Goal: Task Accomplishment & Management: Complete application form

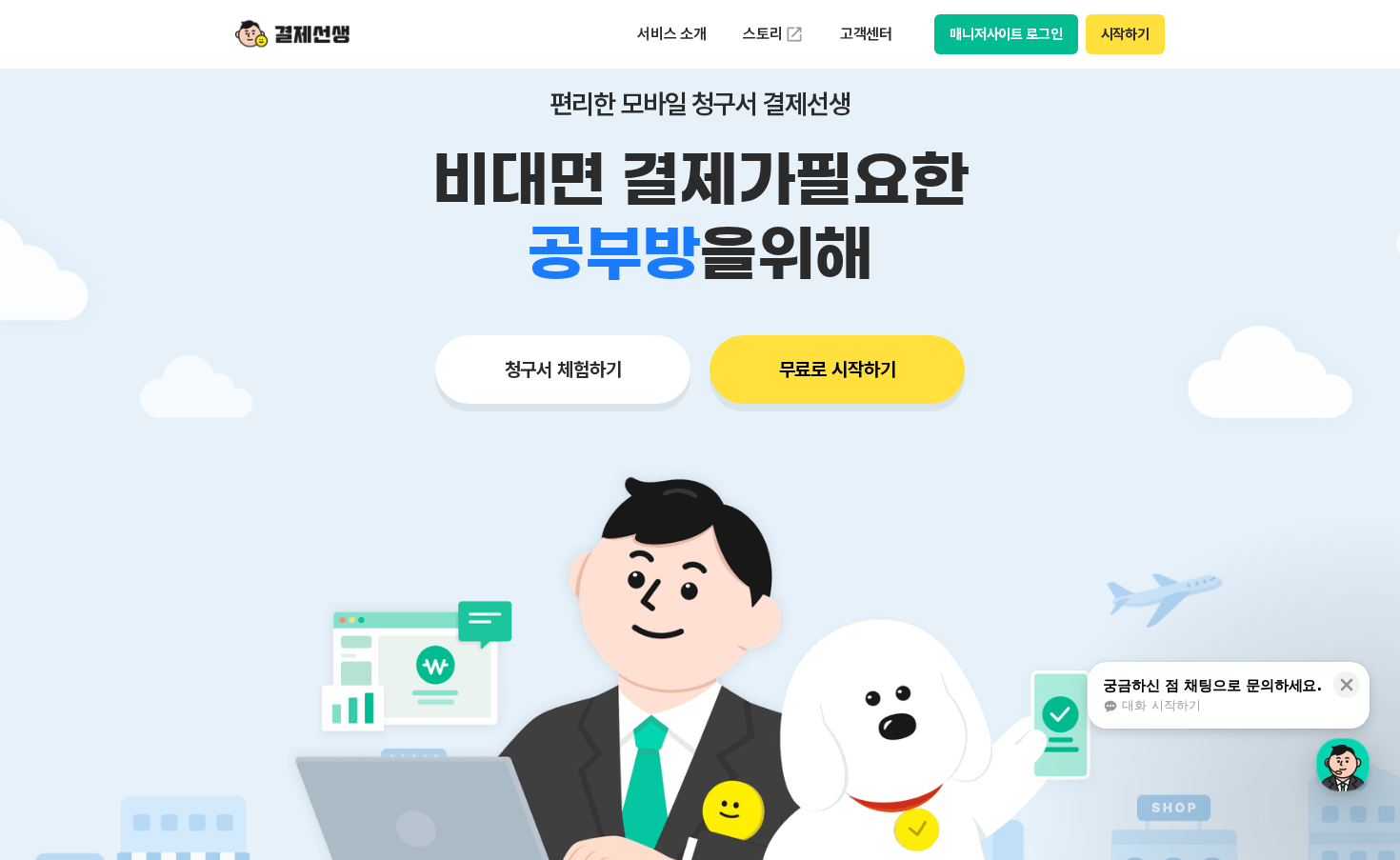
click at [561, 380] on button "청구서 체험하기" at bounding box center [562, 369] width 255 height 69
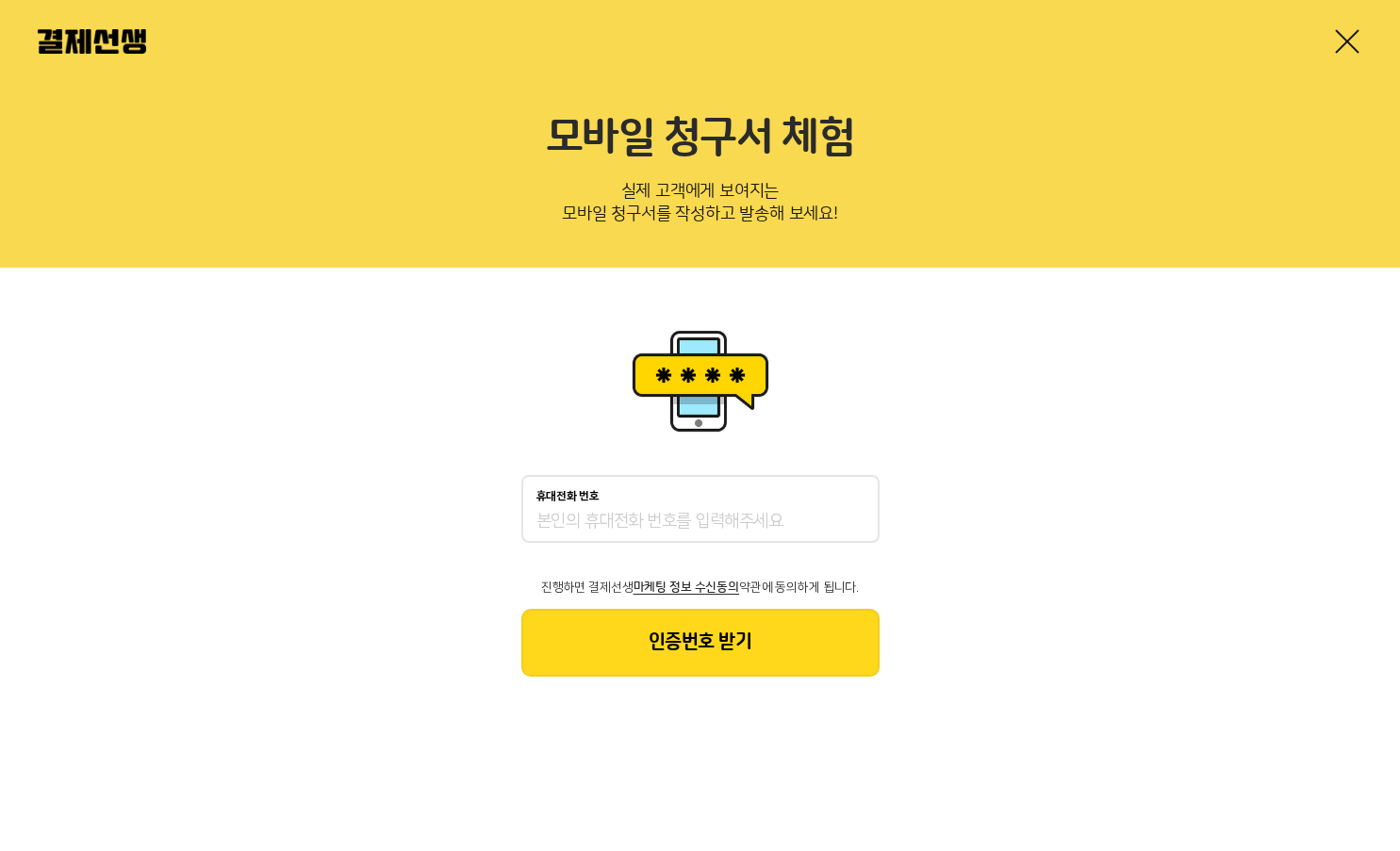
click at [688, 511] on input "휴대전화 번호" at bounding box center [701, 522] width 328 height 23
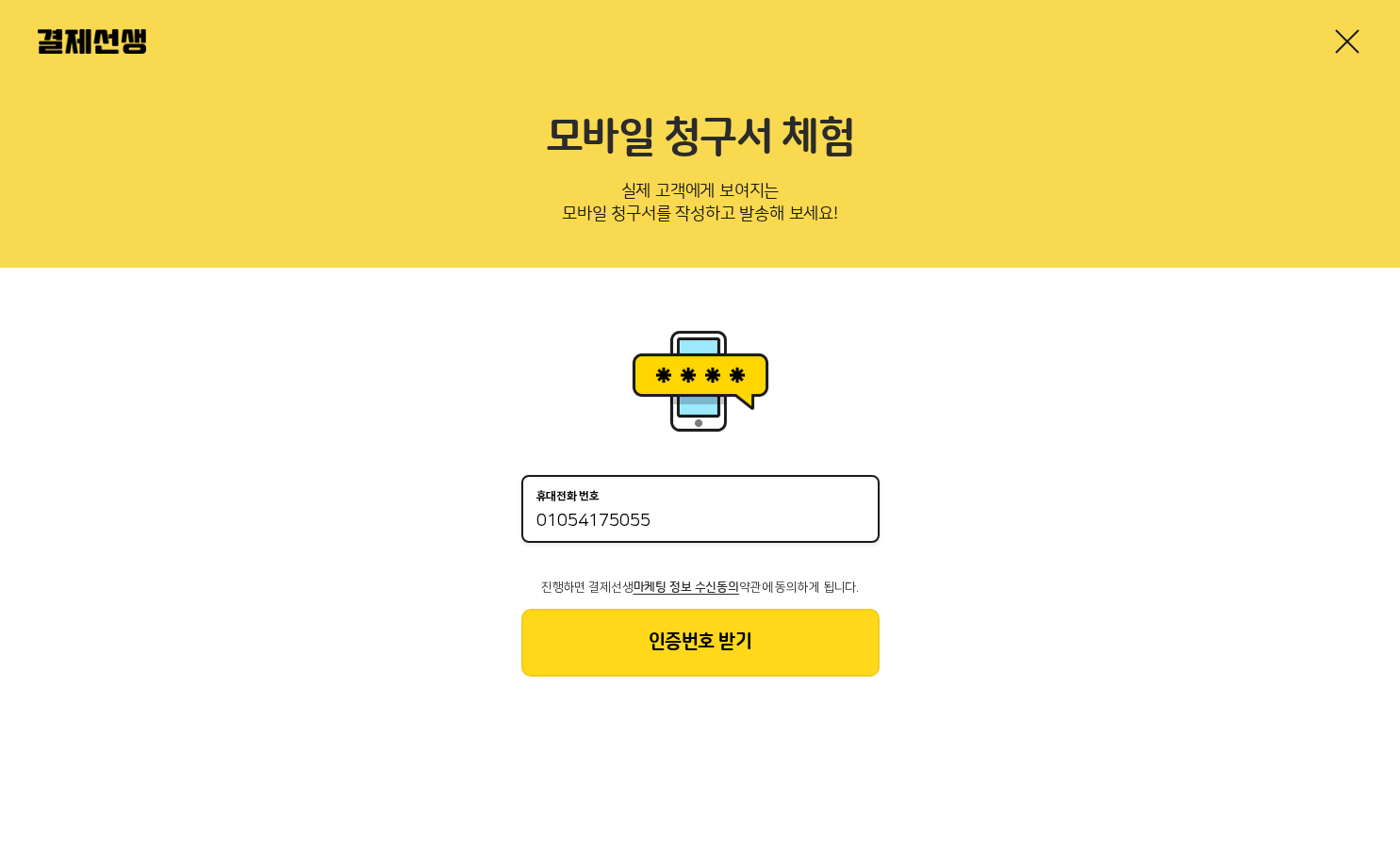
type input "01054175055"
click at [693, 655] on button "인증번호 받기" at bounding box center [700, 643] width 358 height 68
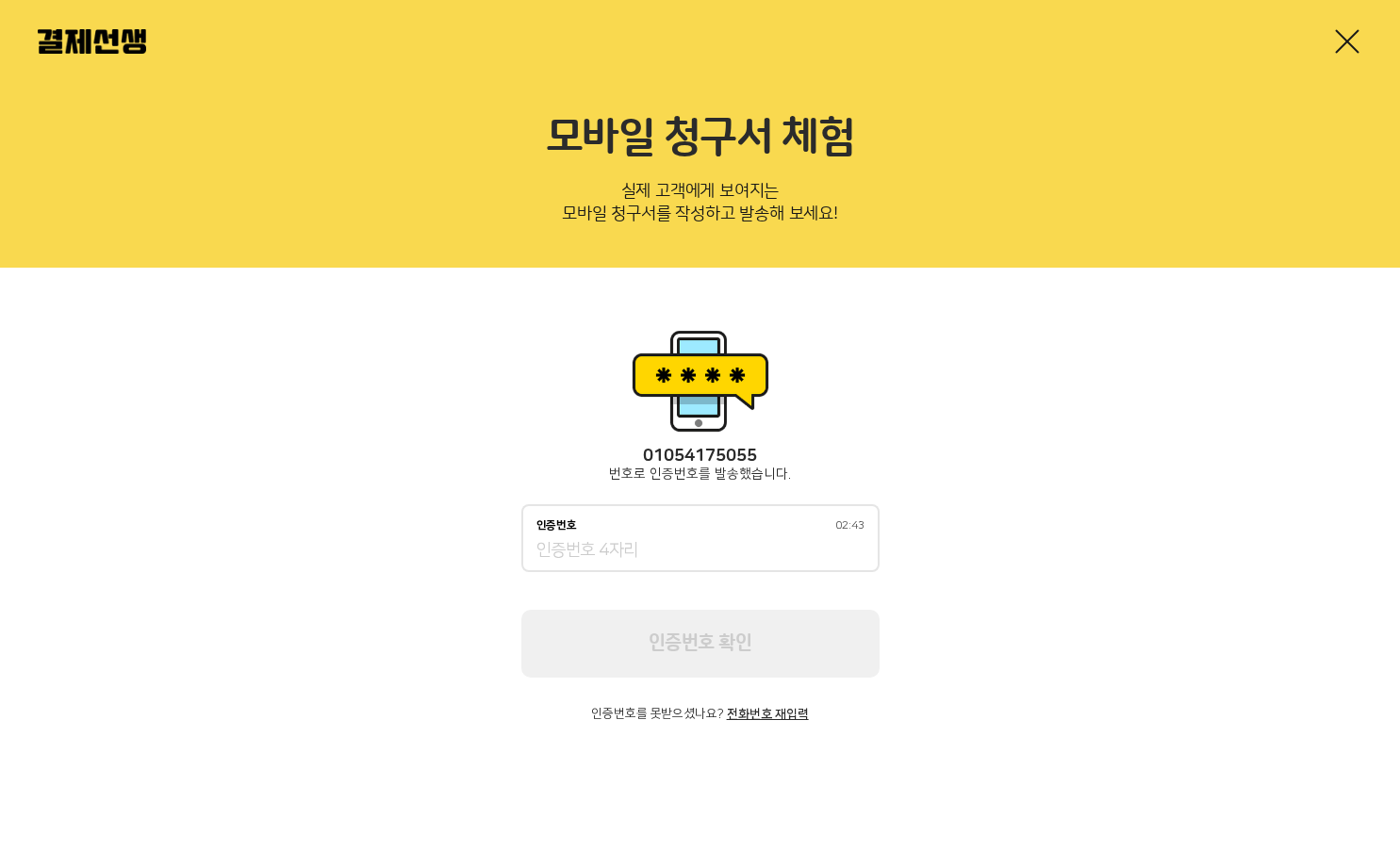
click at [709, 532] on div "인증번호 02:43" at bounding box center [700, 538] width 358 height 68
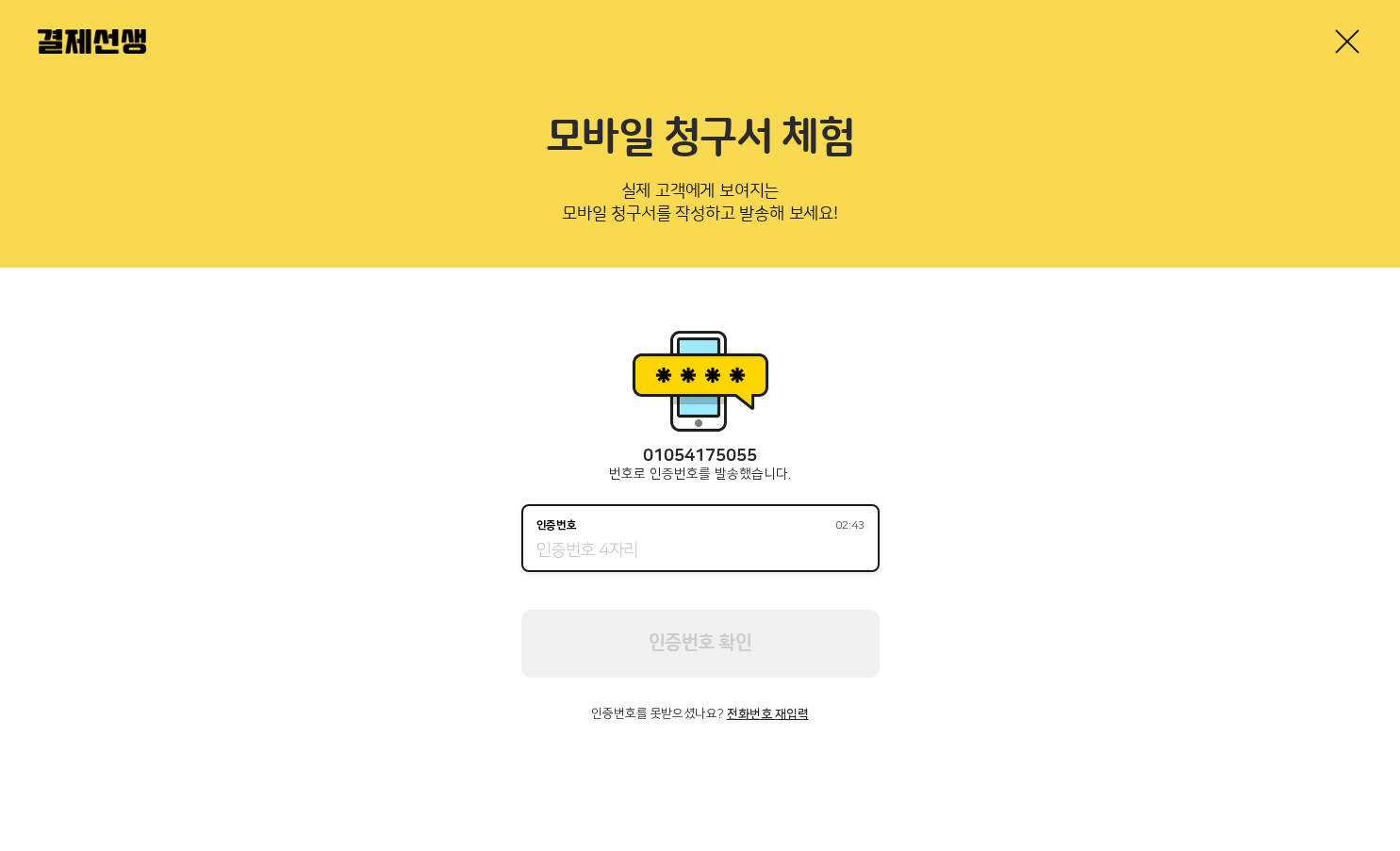
click at [681, 554] on input "인증번호 02:43" at bounding box center [701, 551] width 328 height 23
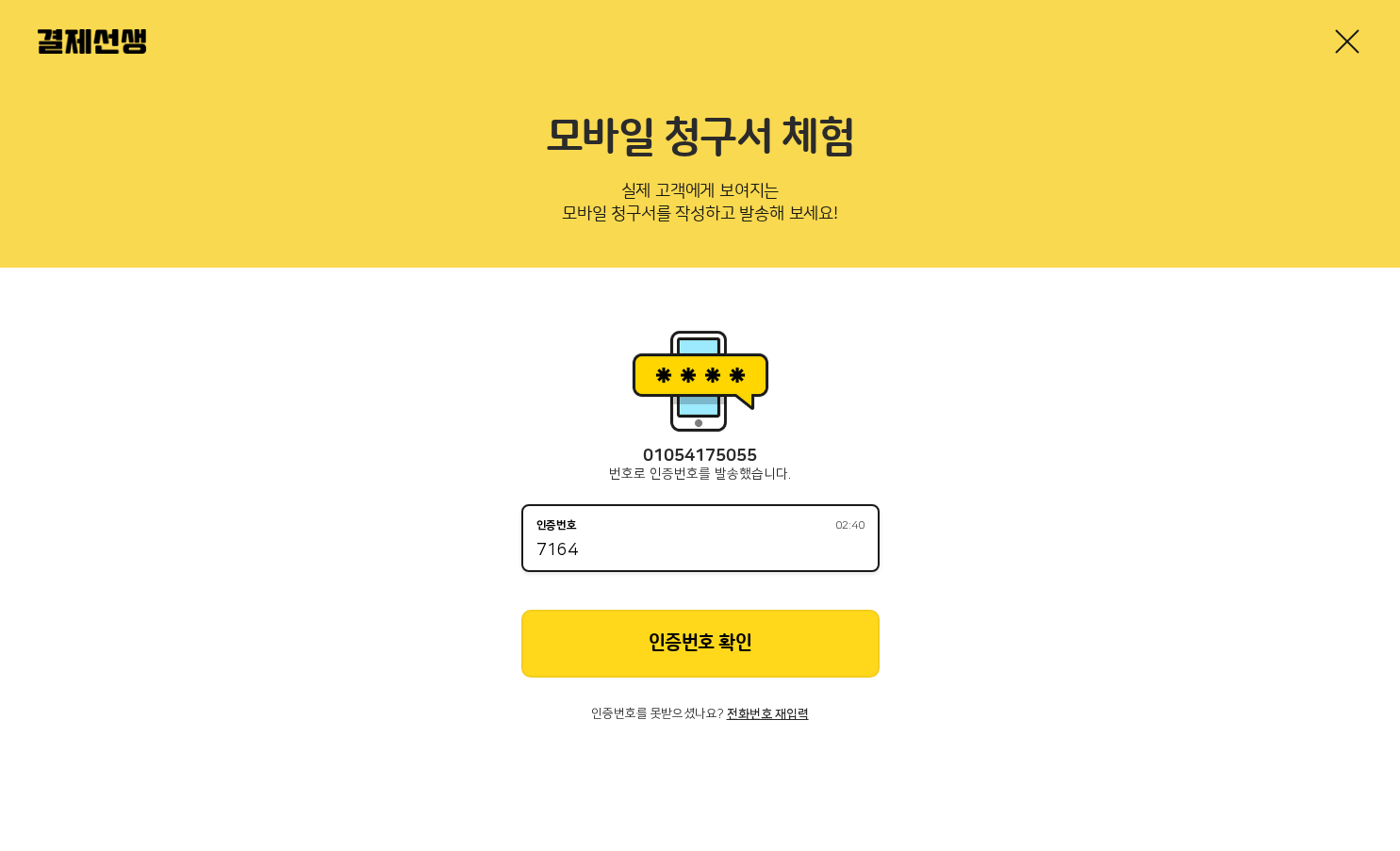
type input "7164"
click at [768, 670] on button "인증번호 확인" at bounding box center [700, 644] width 358 height 68
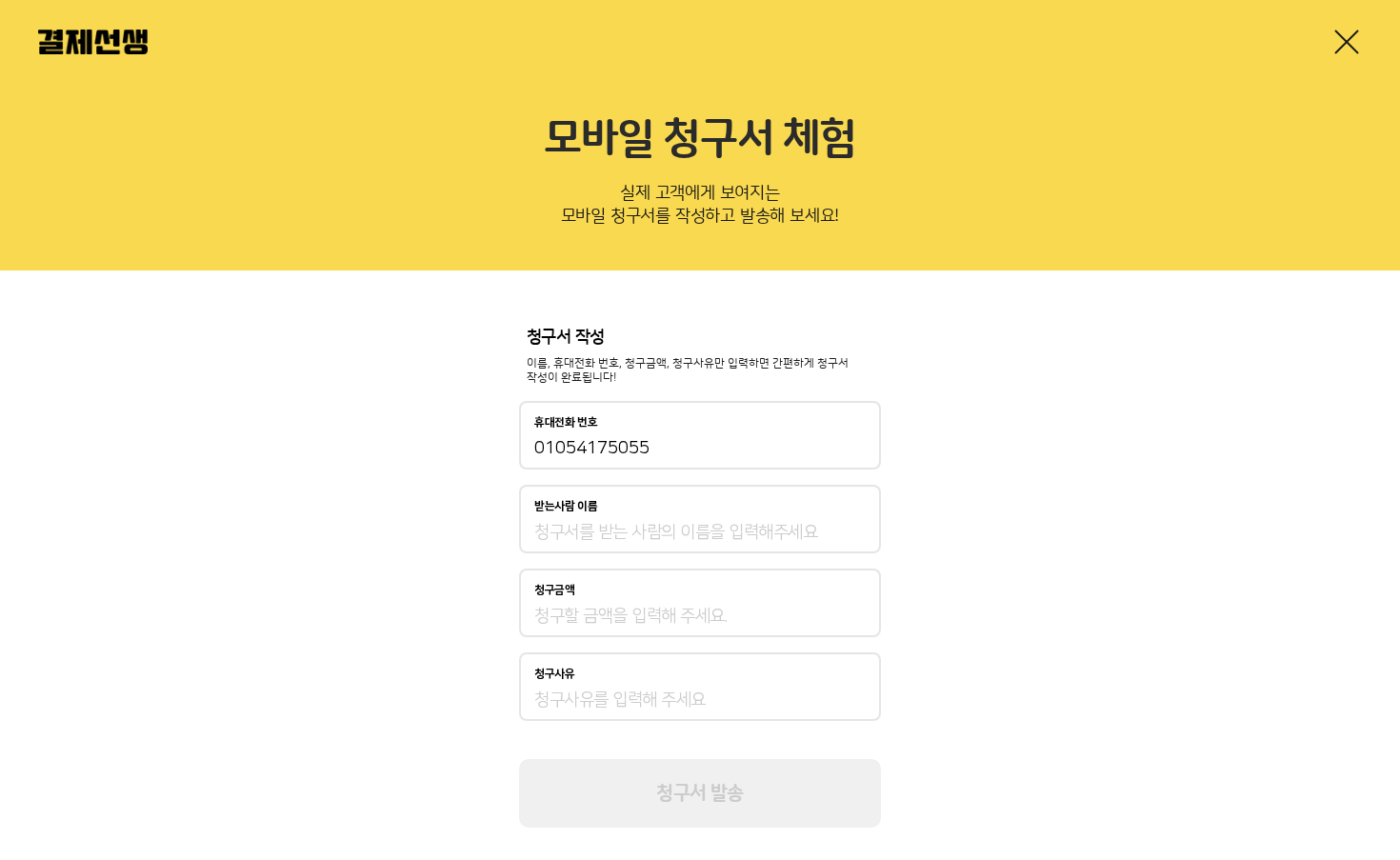
click at [632, 538] on input "받는사람 이름" at bounding box center [700, 532] width 332 height 23
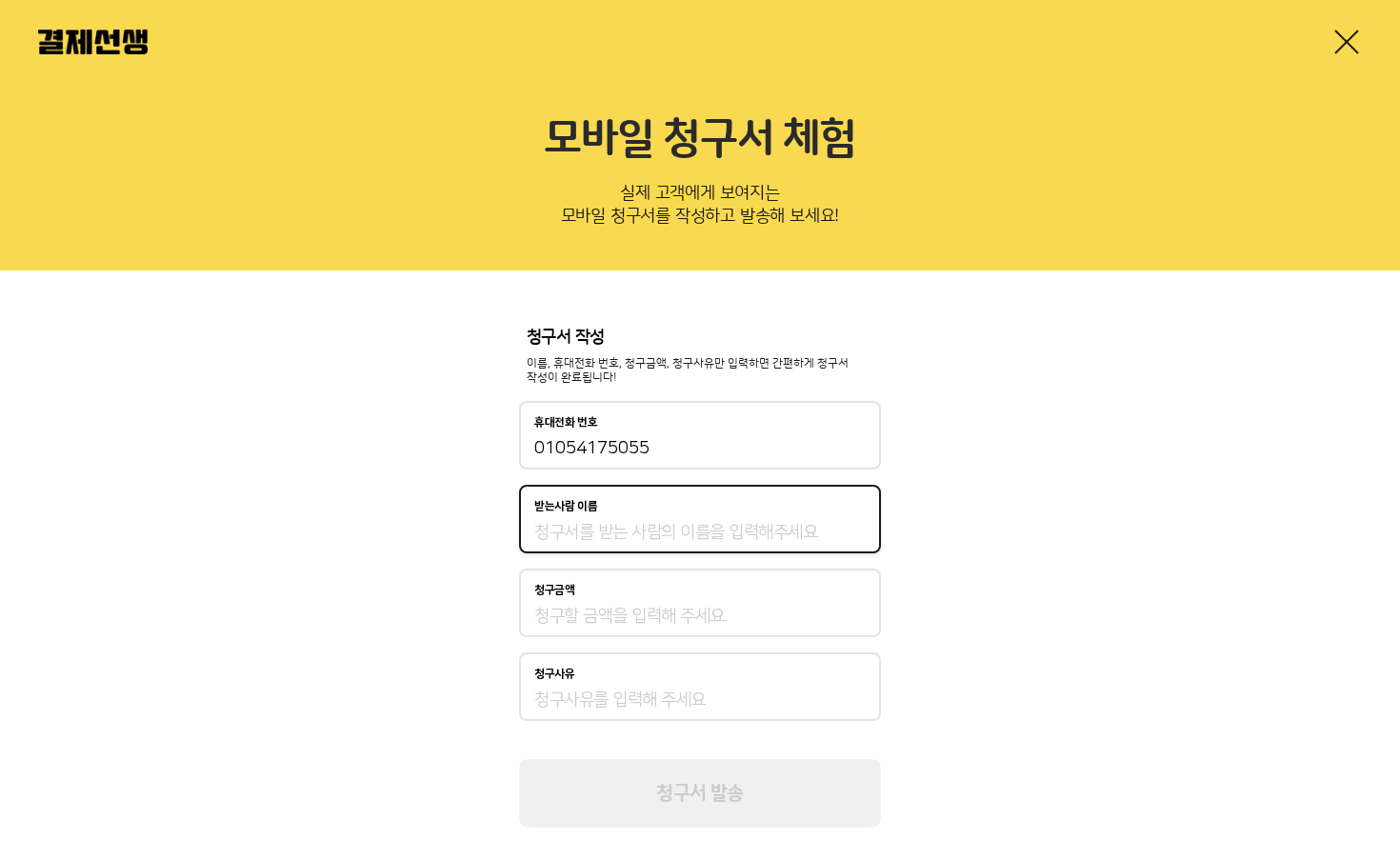
click at [630, 540] on input "받는사람 이름" at bounding box center [700, 532] width 332 height 23
type input "q"
type input "[PERSON_NAME]"
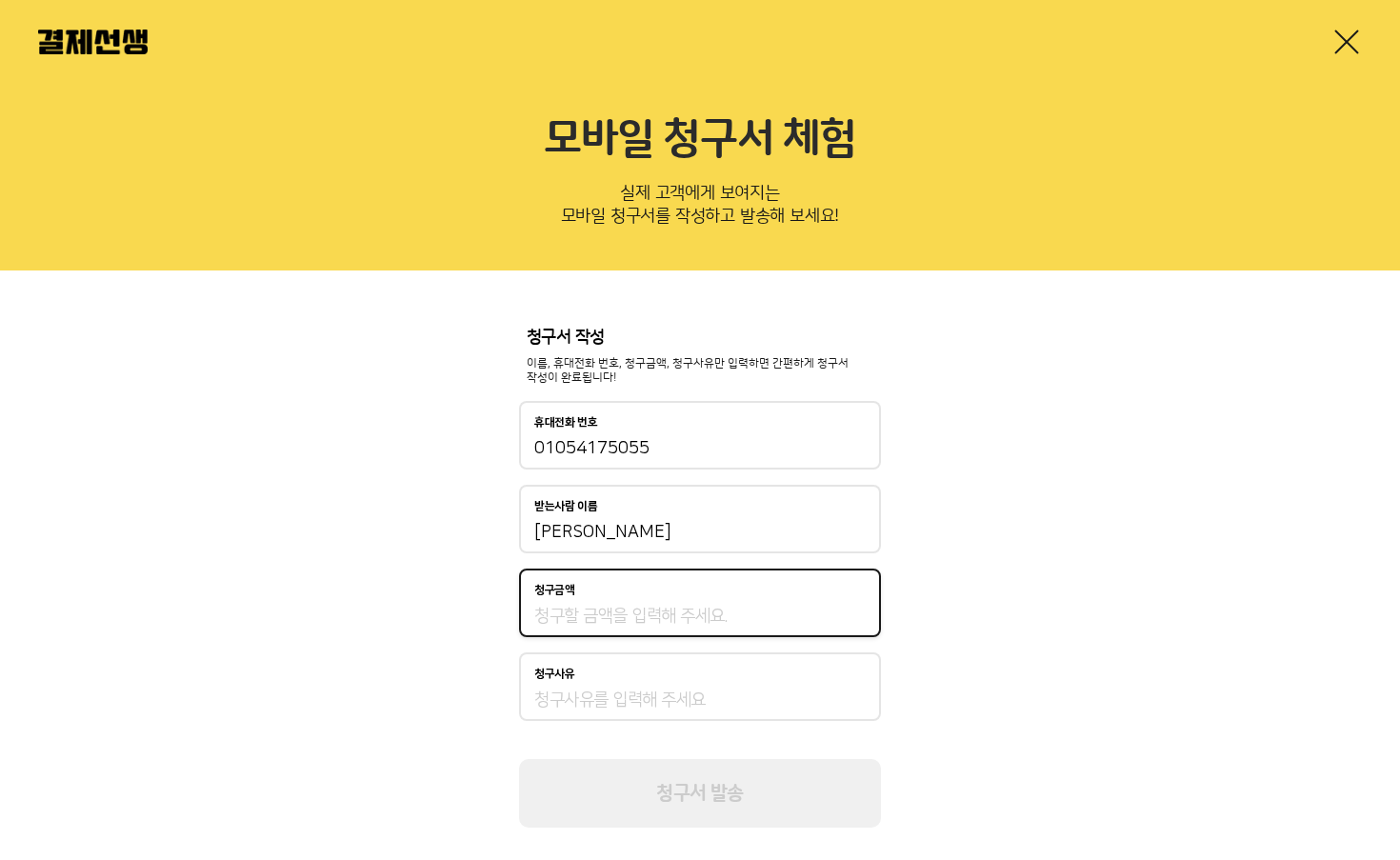
click at [611, 619] on input "청구금액" at bounding box center [700, 616] width 332 height 23
type input "10,000"
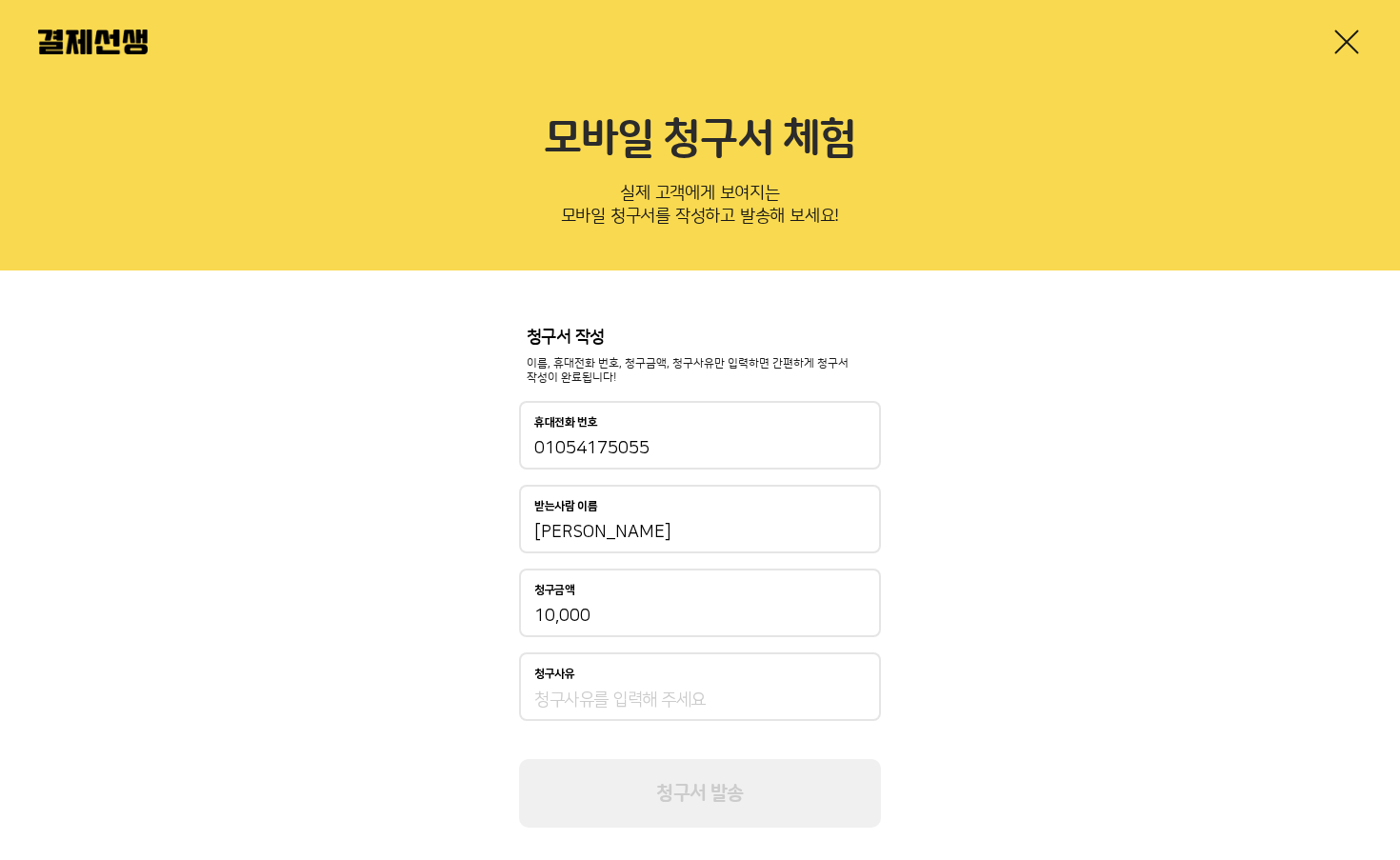
click at [588, 687] on div "청구사유" at bounding box center [700, 686] width 361 height 69
click at [577, 703] on input "청구사유" at bounding box center [700, 699] width 332 height 23
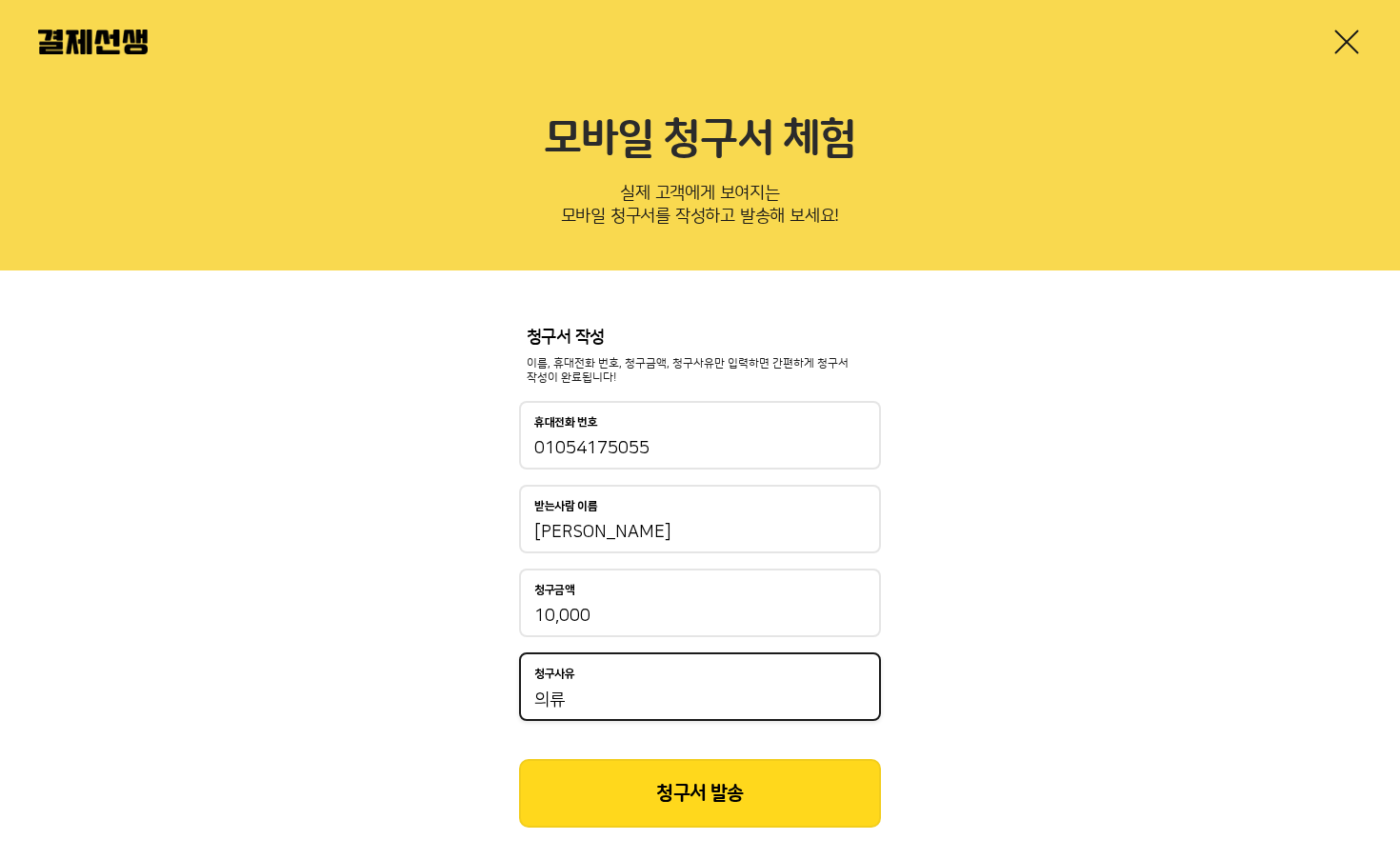
type input "의류"
click at [723, 806] on button "청구서 발송" at bounding box center [700, 792] width 361 height 69
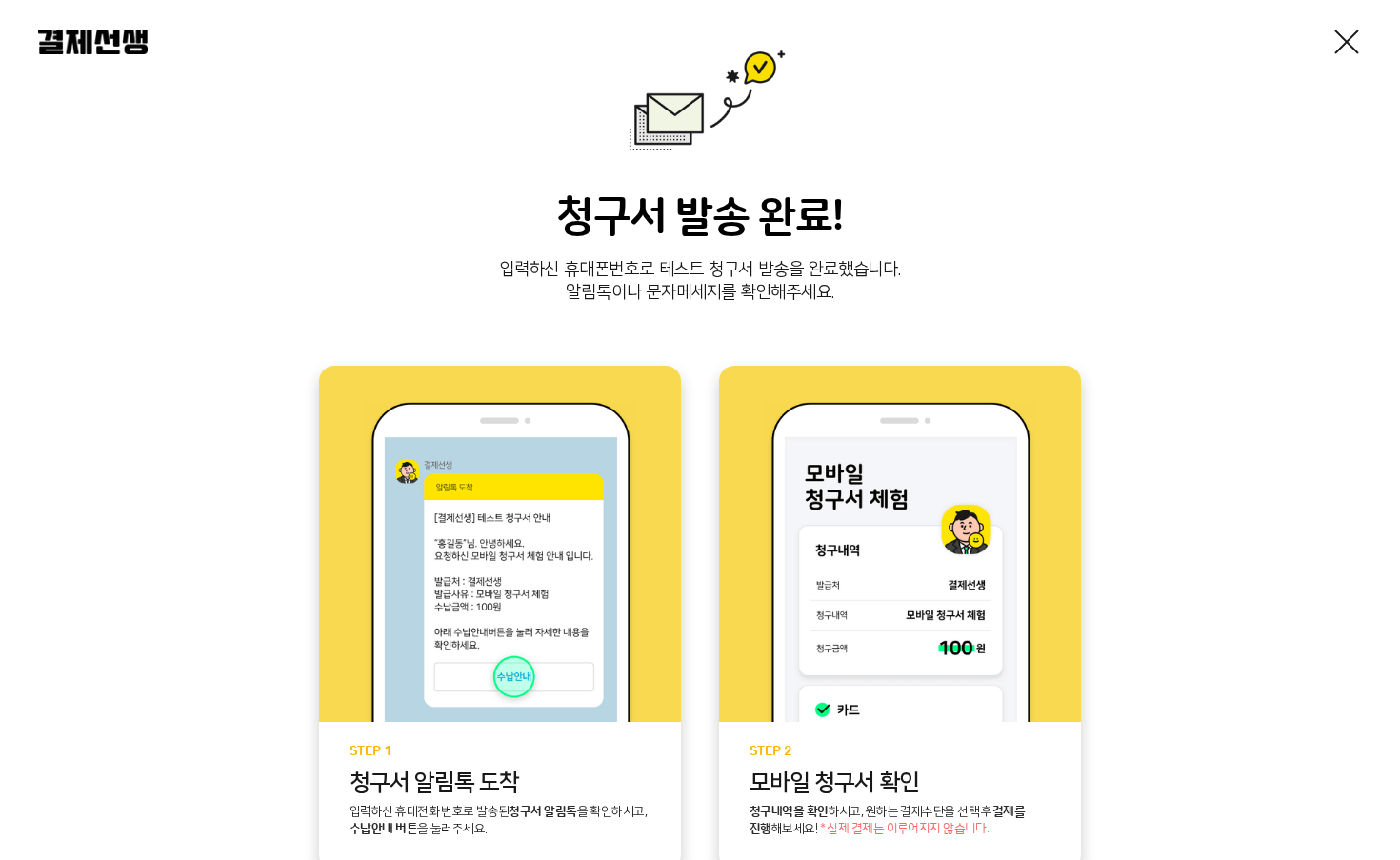
scroll to position [286, 0]
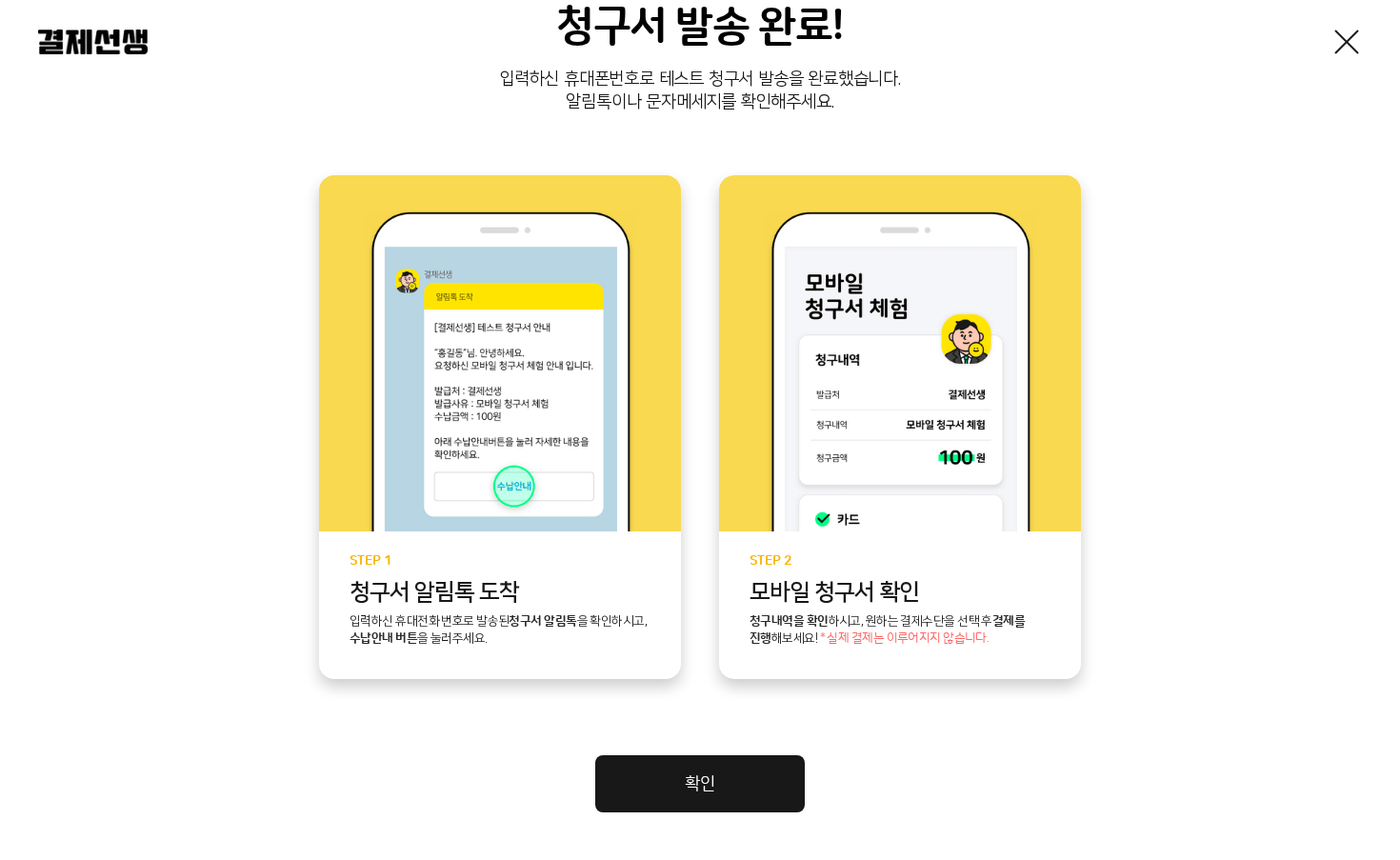
click at [710, 780] on link "확인" at bounding box center [699, 785] width 210 height 58
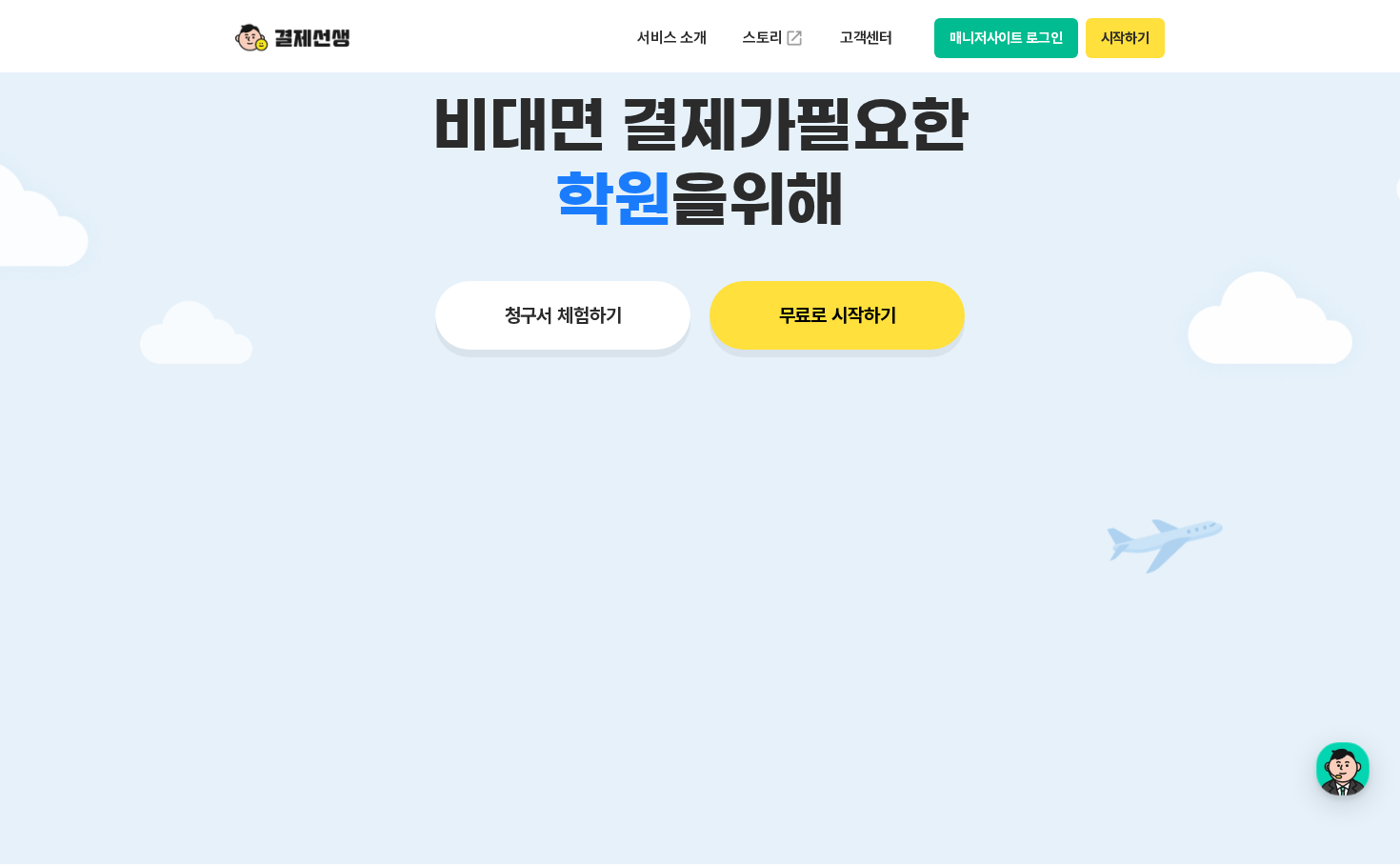
scroll to position [477, 0]
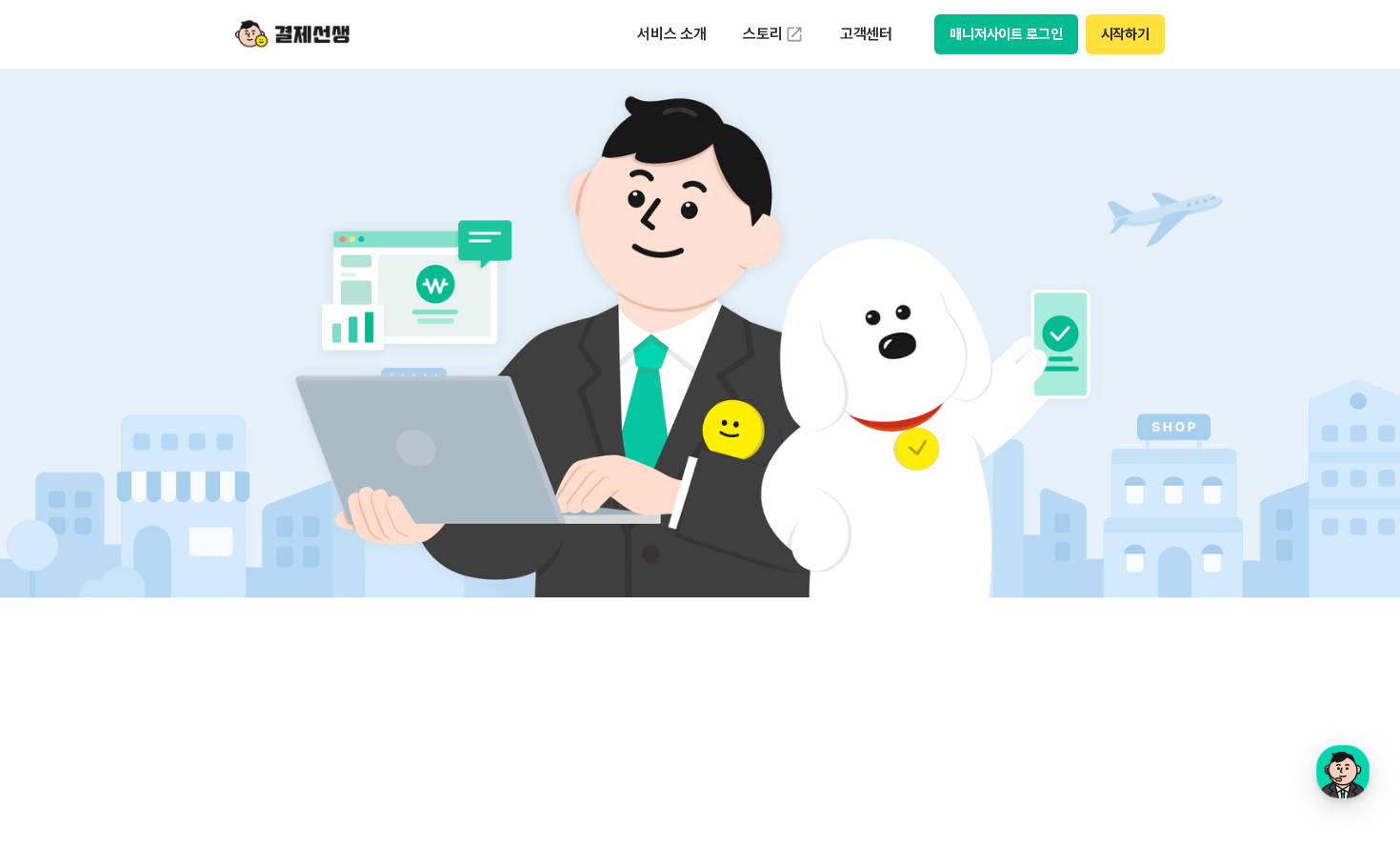
click at [1032, 44] on button "매니저사이트 로그인" at bounding box center [1006, 34] width 144 height 40
